Goal: Find specific page/section: Find specific page/section

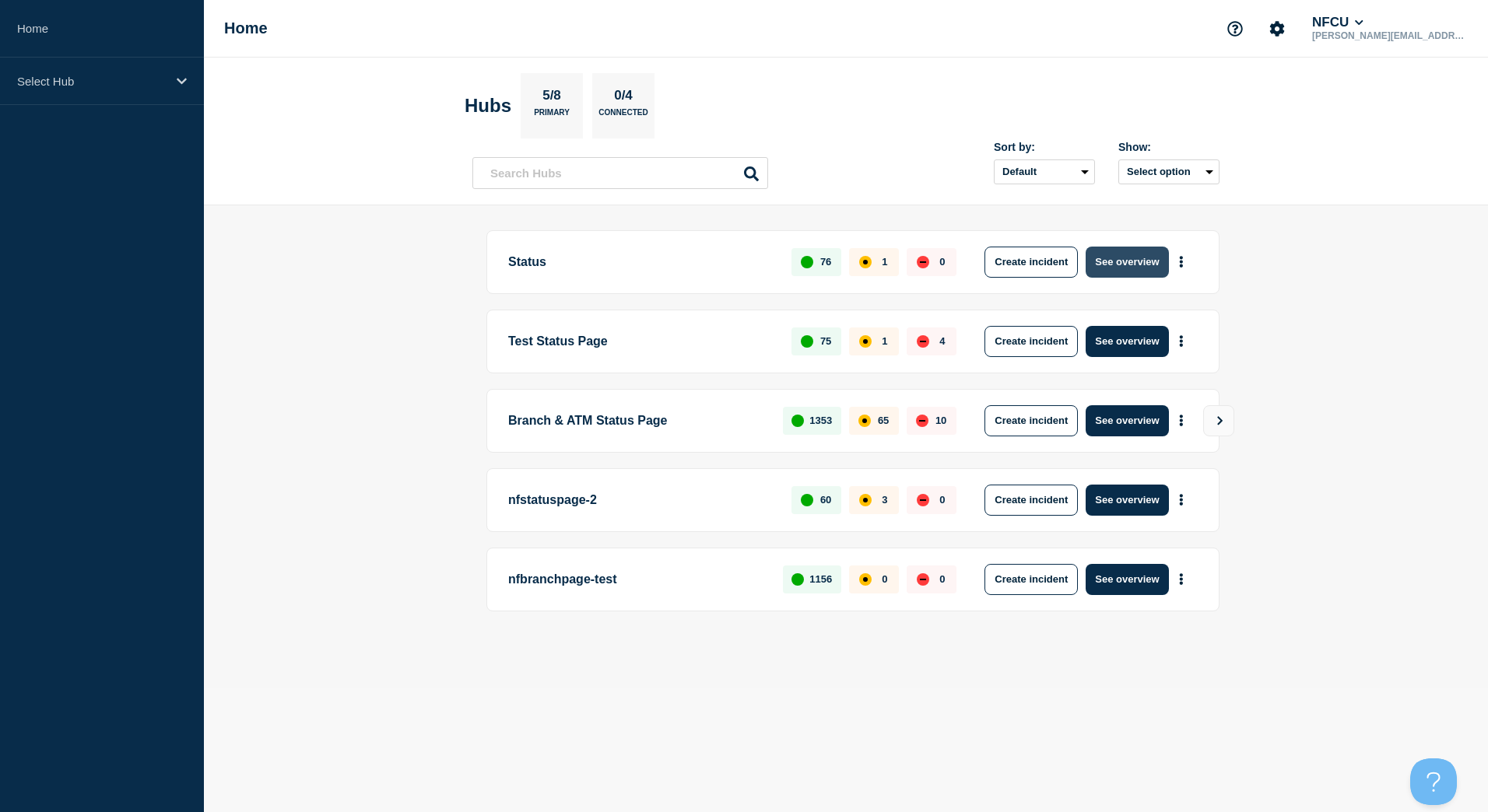
click at [1113, 262] on button "See overview" at bounding box center [1127, 262] width 82 height 31
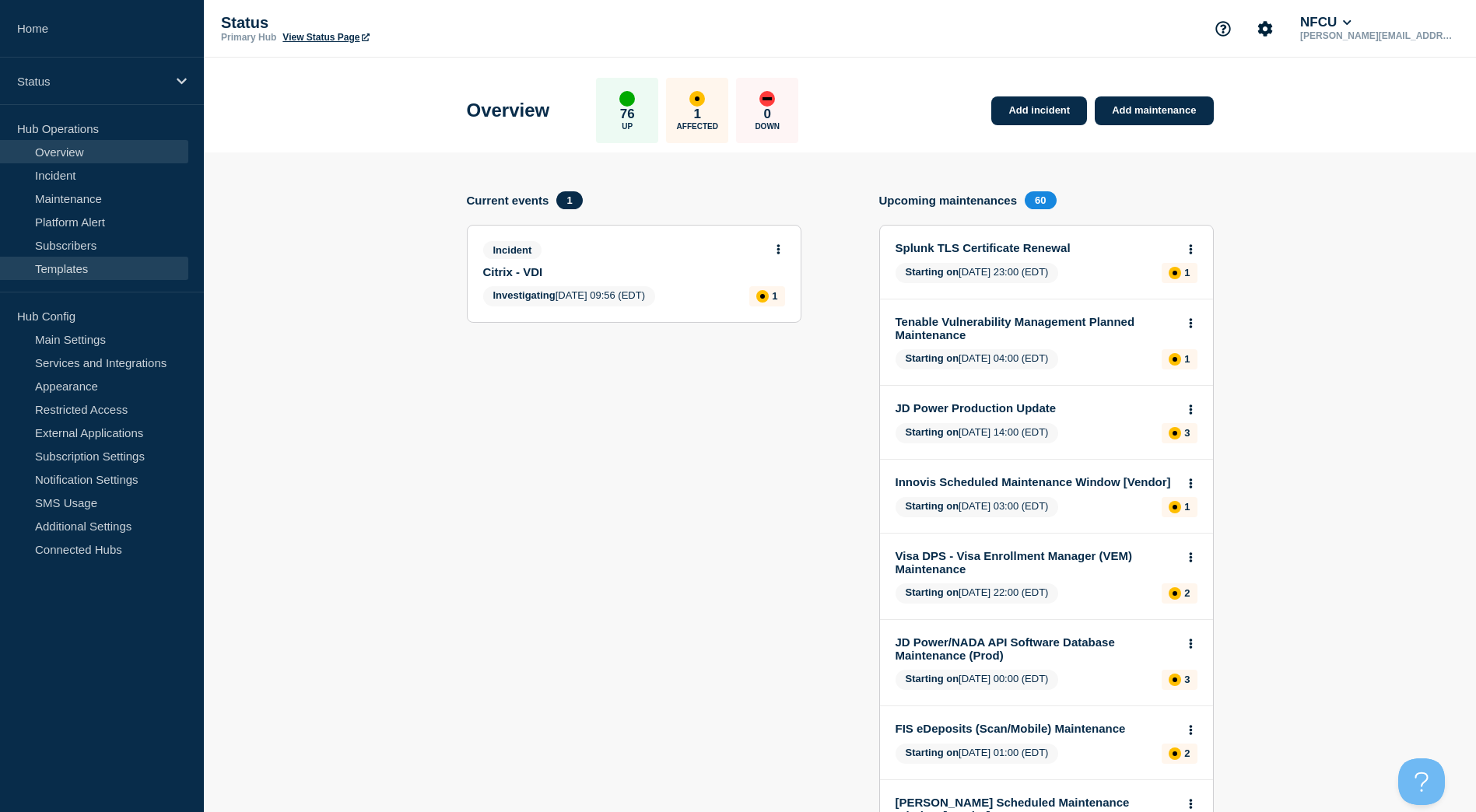
click at [102, 266] on link "Templates" at bounding box center [94, 269] width 189 height 24
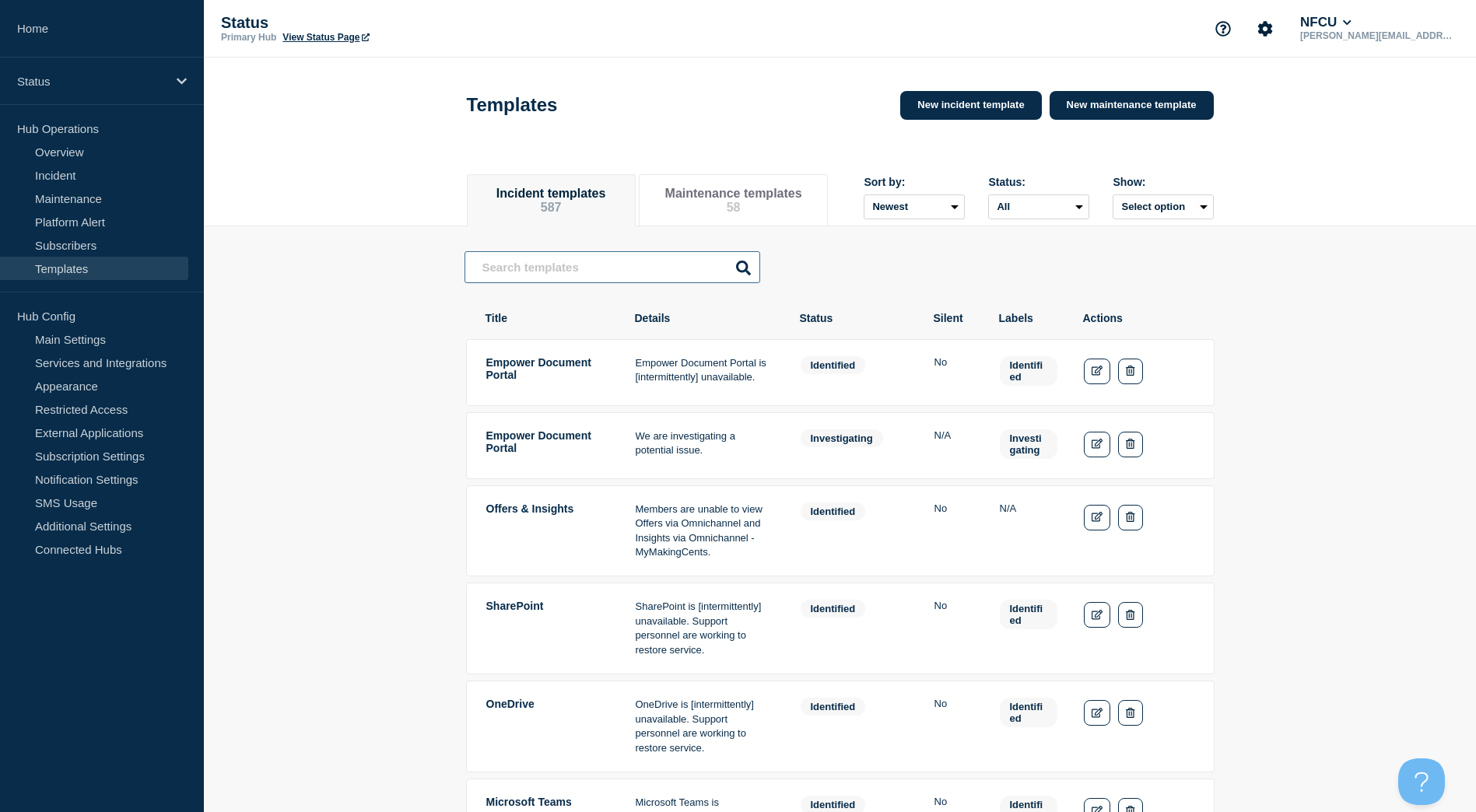
click at [639, 283] on input "text" at bounding box center [612, 267] width 295 height 32
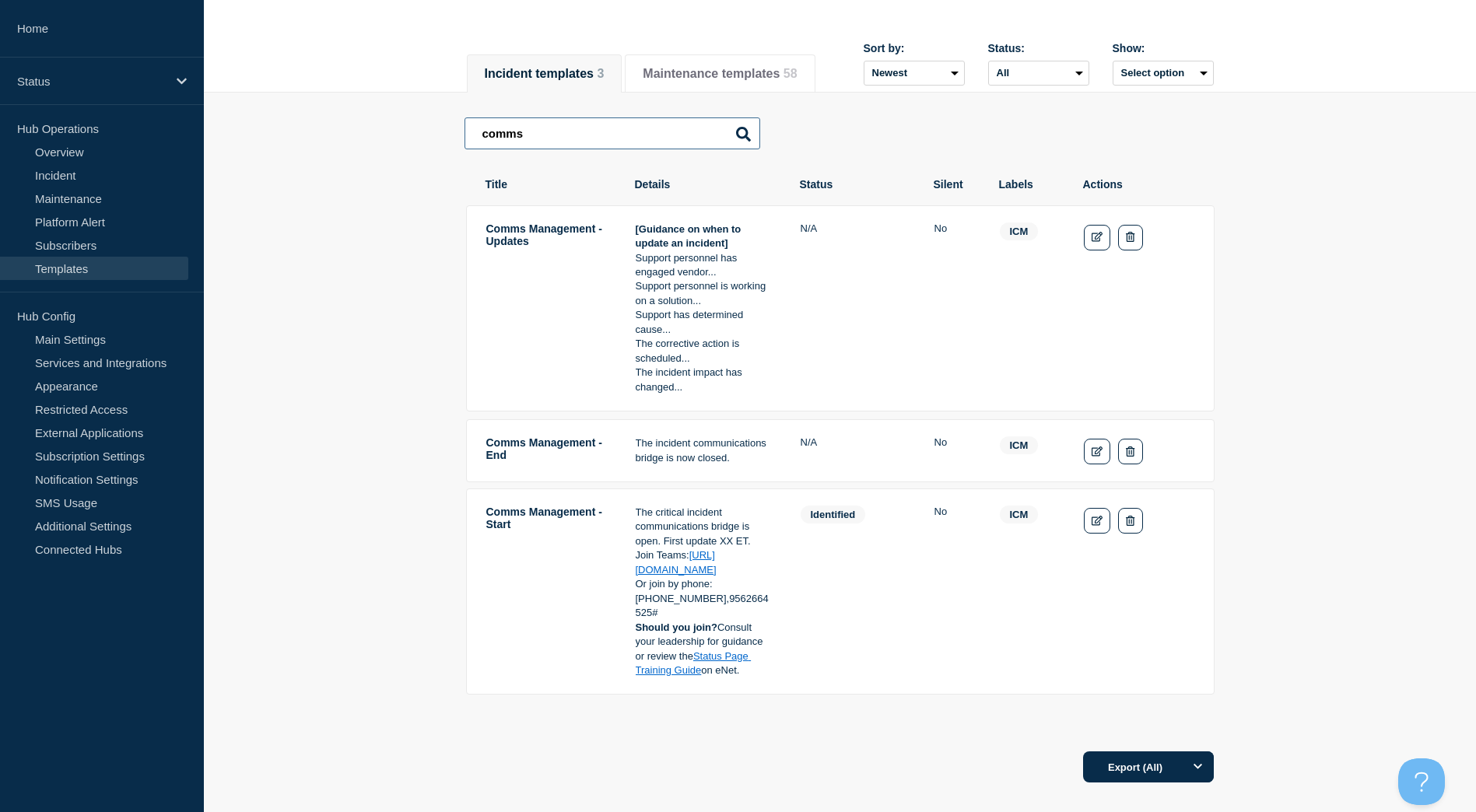
scroll to position [155, 0]
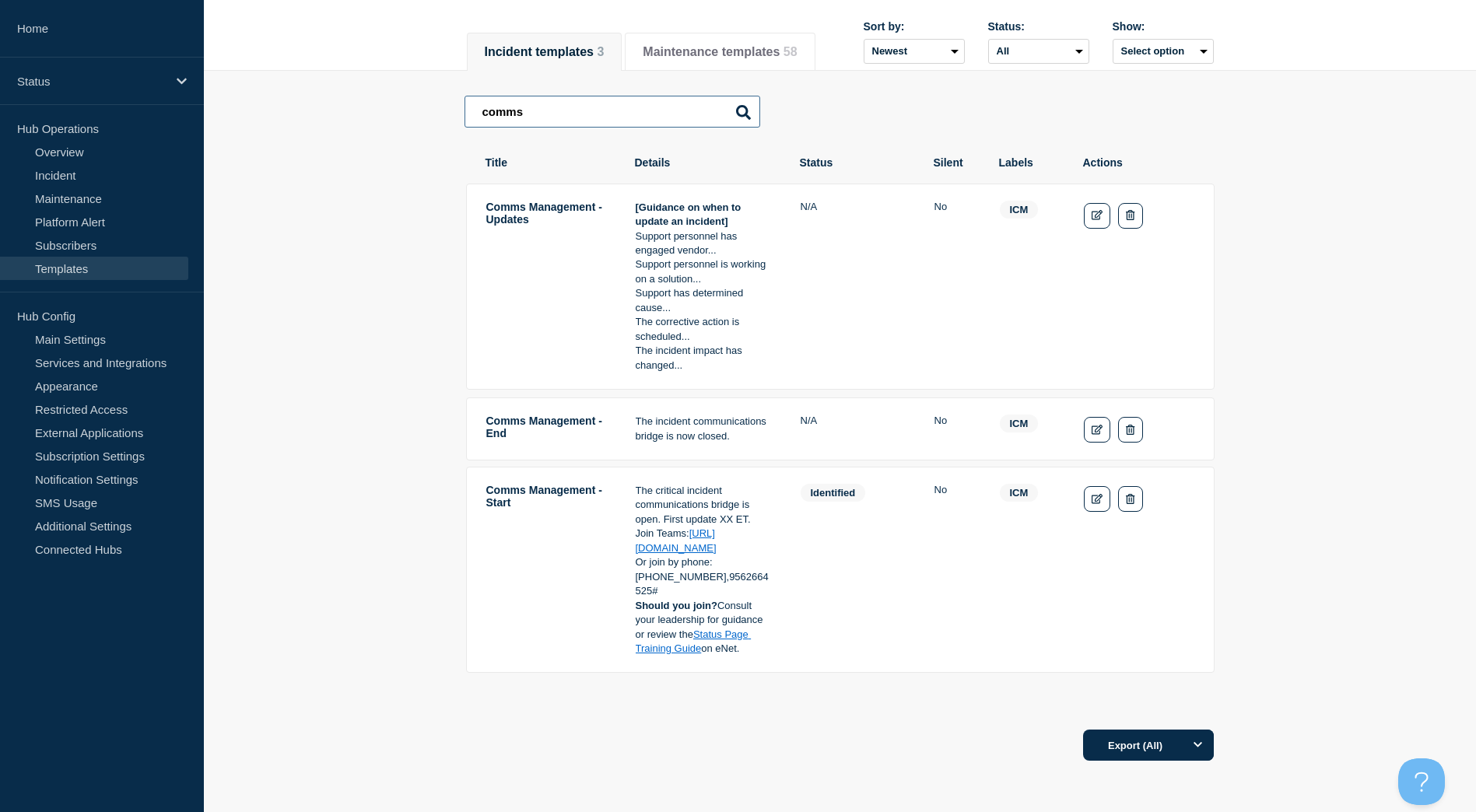
type input "comms"
click at [1357, 442] on main "comms comms Comms Management - Updates [Guidance on when to update an incident]…" at bounding box center [841, 394] width 1273 height 648
click at [1258, 215] on main "comms comms Comms Management - Updates [Guidance on when to update an incident]…" at bounding box center [841, 394] width 1273 height 648
